Goal: Navigation & Orientation: Find specific page/section

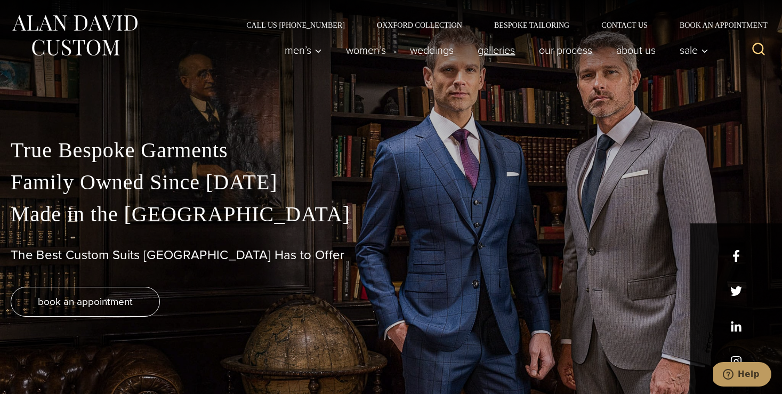
click at [491, 48] on link "Galleries" at bounding box center [496, 49] width 61 height 21
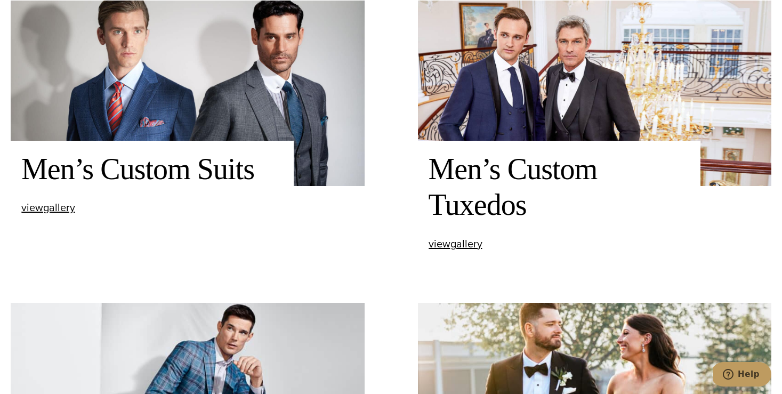
scroll to position [448, 0]
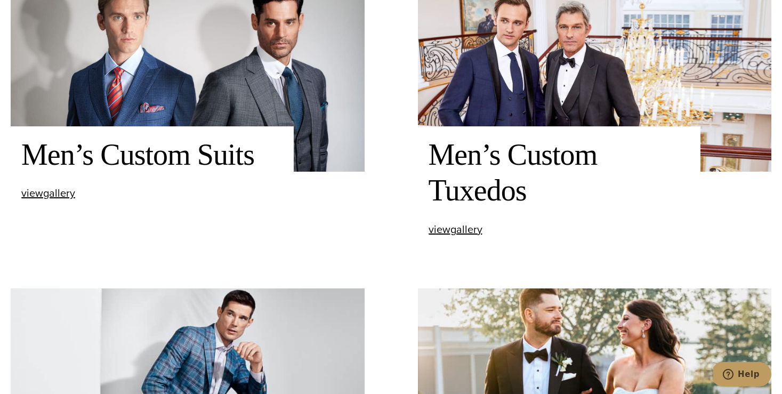
click at [198, 156] on h2 "Men’s Custom Suits" at bounding box center [152, 155] width 262 height 36
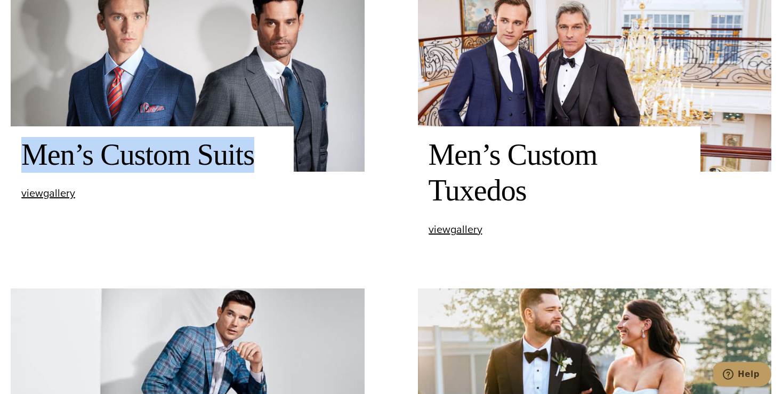
click at [198, 156] on h2 "Men’s Custom Suits" at bounding box center [152, 155] width 262 height 36
click at [226, 158] on h2 "Men’s Custom Suits" at bounding box center [152, 155] width 262 height 36
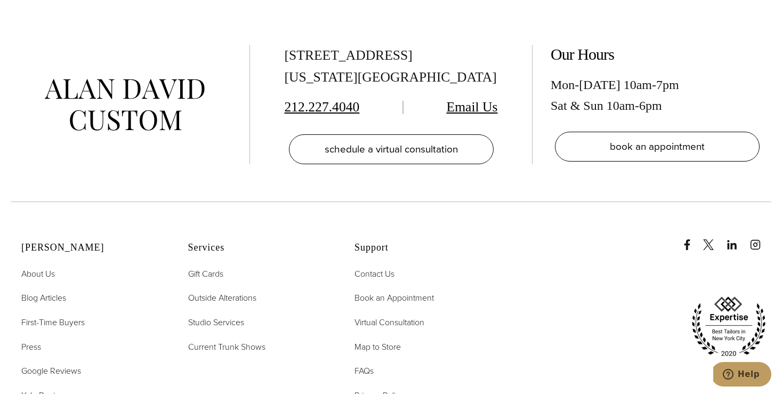
scroll to position [2520, 0]
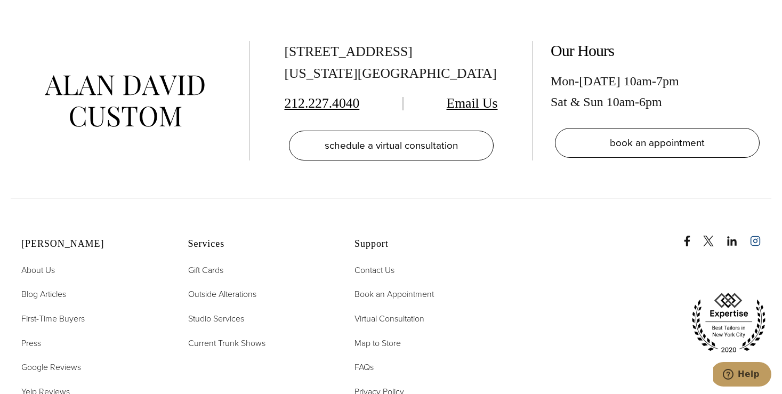
click at [757, 236] on icon "instagram" at bounding box center [755, 241] width 11 height 11
